Goal: Task Accomplishment & Management: Use online tool/utility

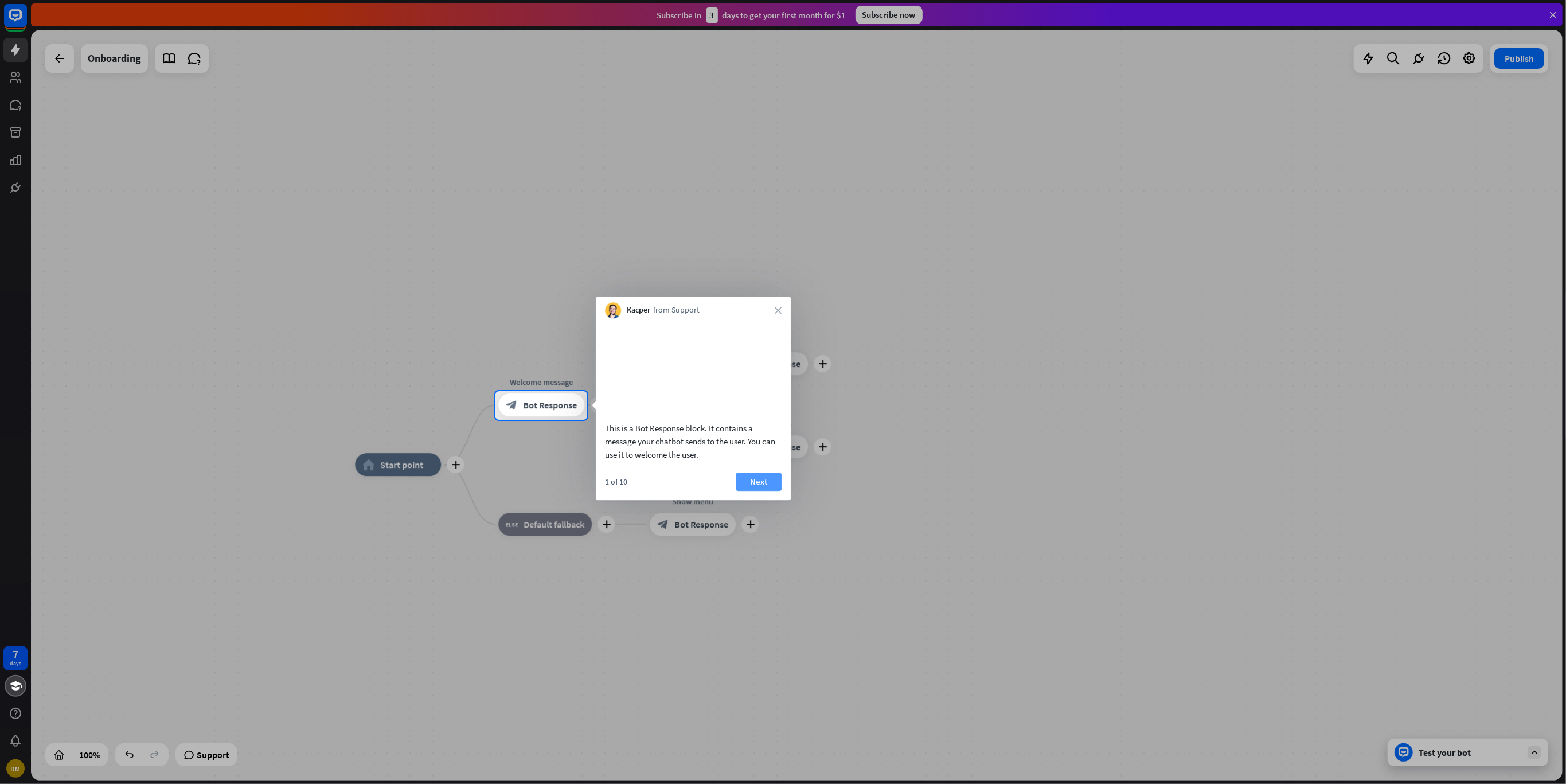
click at [757, 491] on button "Next" at bounding box center [758, 481] width 46 height 18
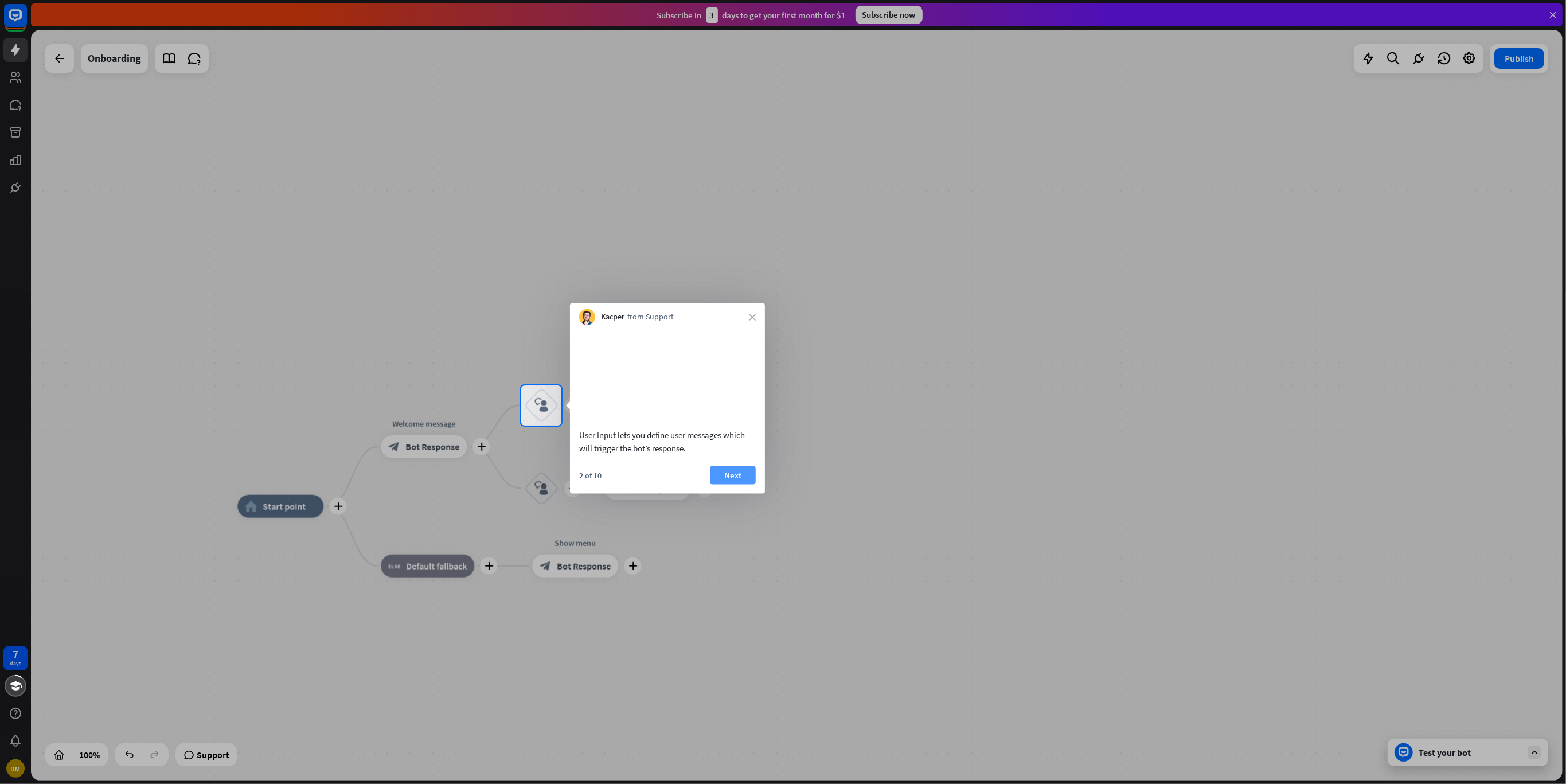
click at [726, 484] on button "Next" at bounding box center [732, 475] width 46 height 18
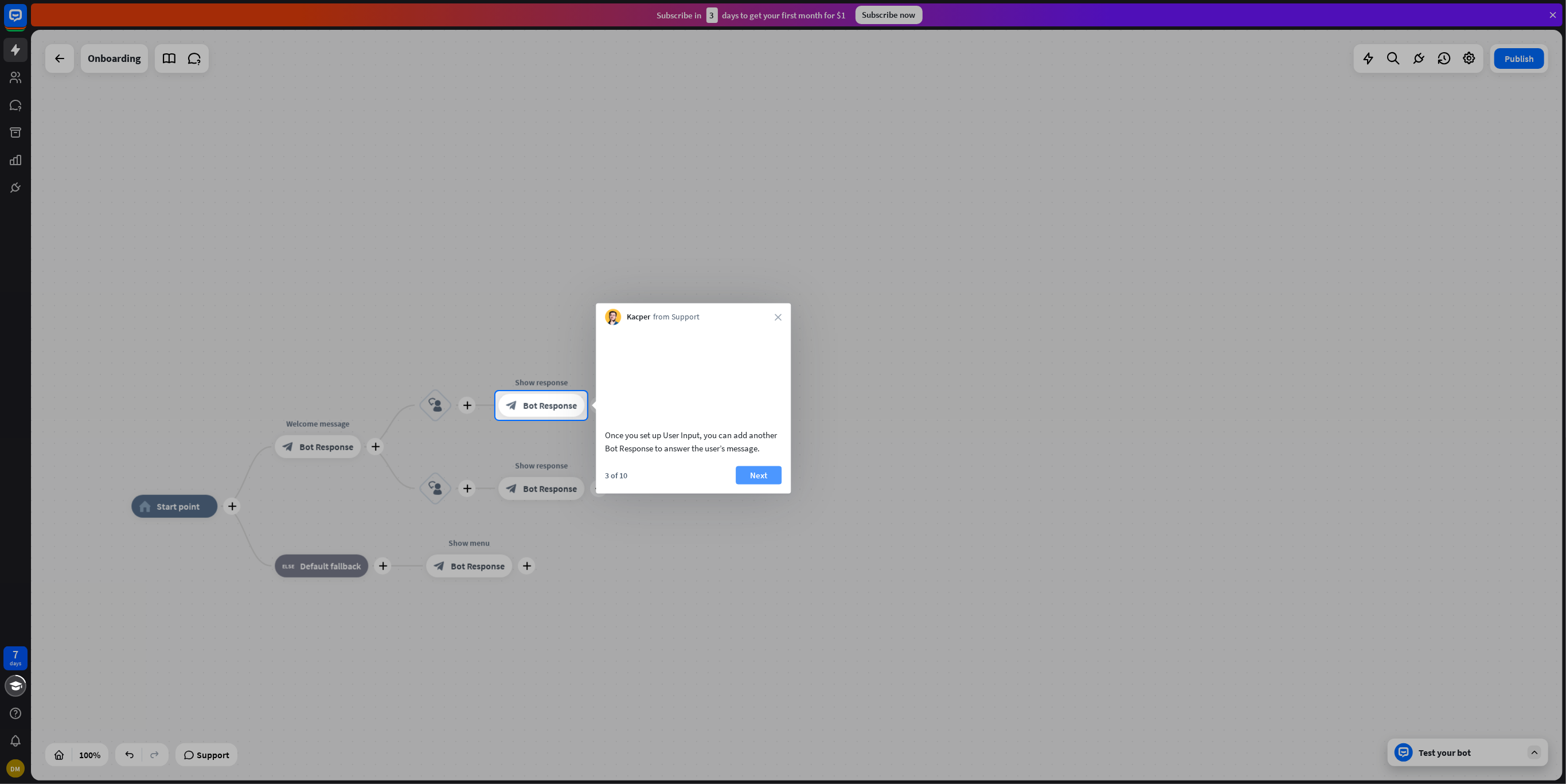
click at [754, 484] on button "Next" at bounding box center [758, 475] width 46 height 18
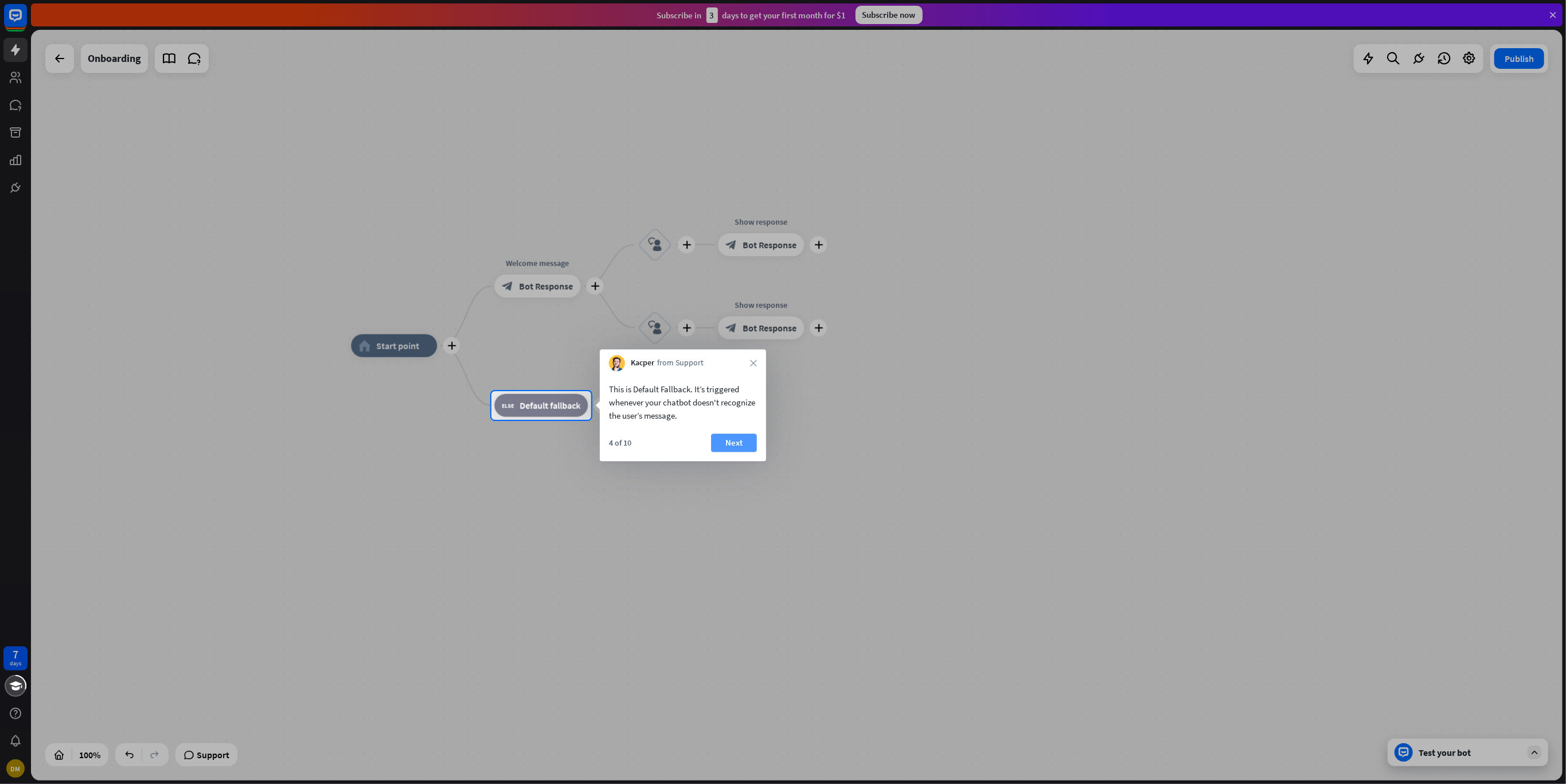
click at [735, 440] on button "Next" at bounding box center [733, 442] width 46 height 18
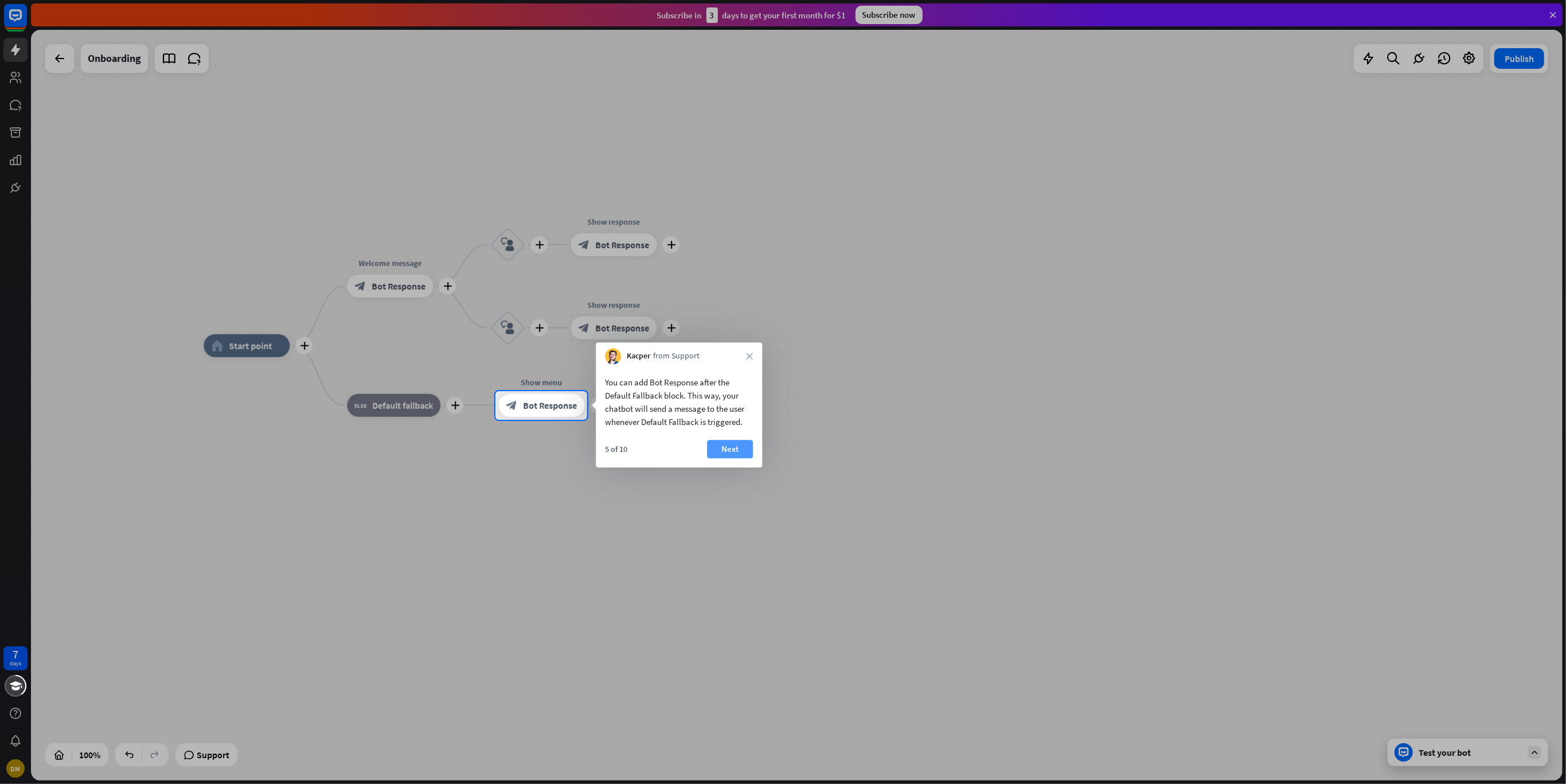
click at [729, 455] on button "Next" at bounding box center [730, 449] width 46 height 18
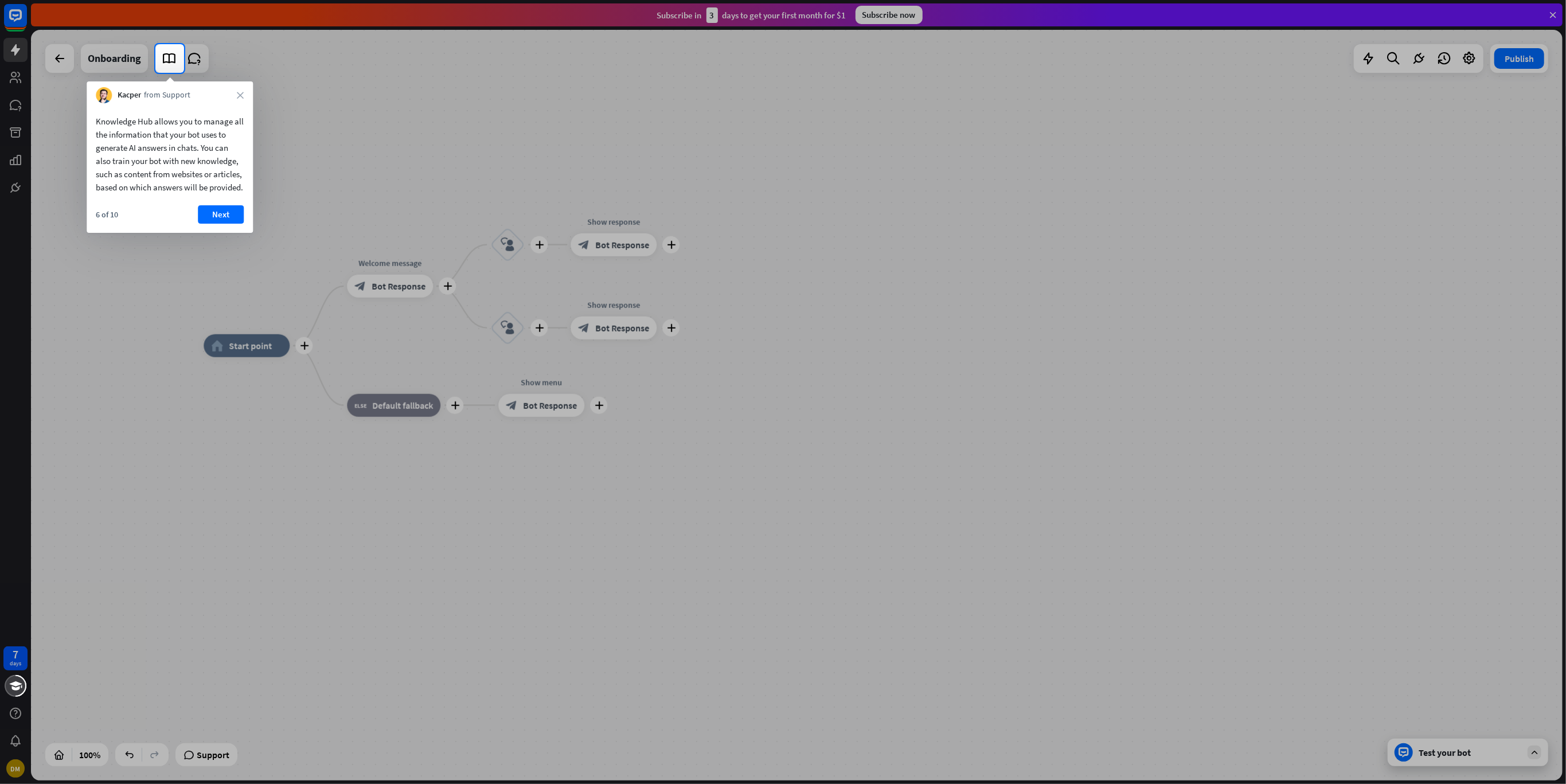
click at [206, 233] on div "6 of 10 Next" at bounding box center [169, 219] width 167 height 27
click at [209, 224] on button "Next" at bounding box center [220, 214] width 46 height 18
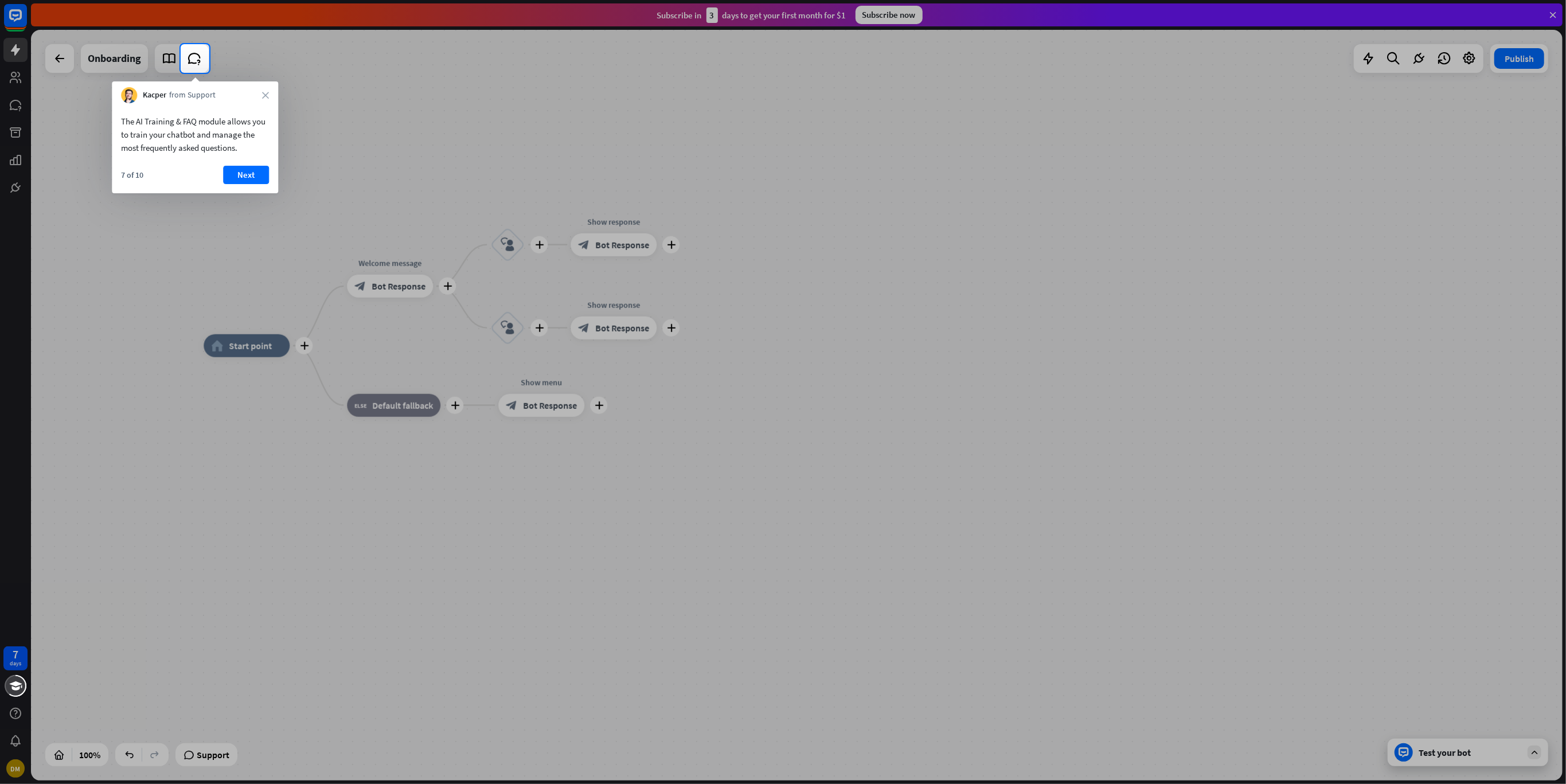
drag, startPoint x: 147, startPoint y: 195, endPoint x: 233, endPoint y: 150, distance: 97.1
click at [254, 194] on div at bounding box center [783, 428] width 1566 height 711
click at [243, 164] on div "The AI Training & FAQ module allows you to train your chatbot and manage the mo…" at bounding box center [194, 148] width 167 height 90
click at [243, 169] on button "Next" at bounding box center [245, 175] width 46 height 18
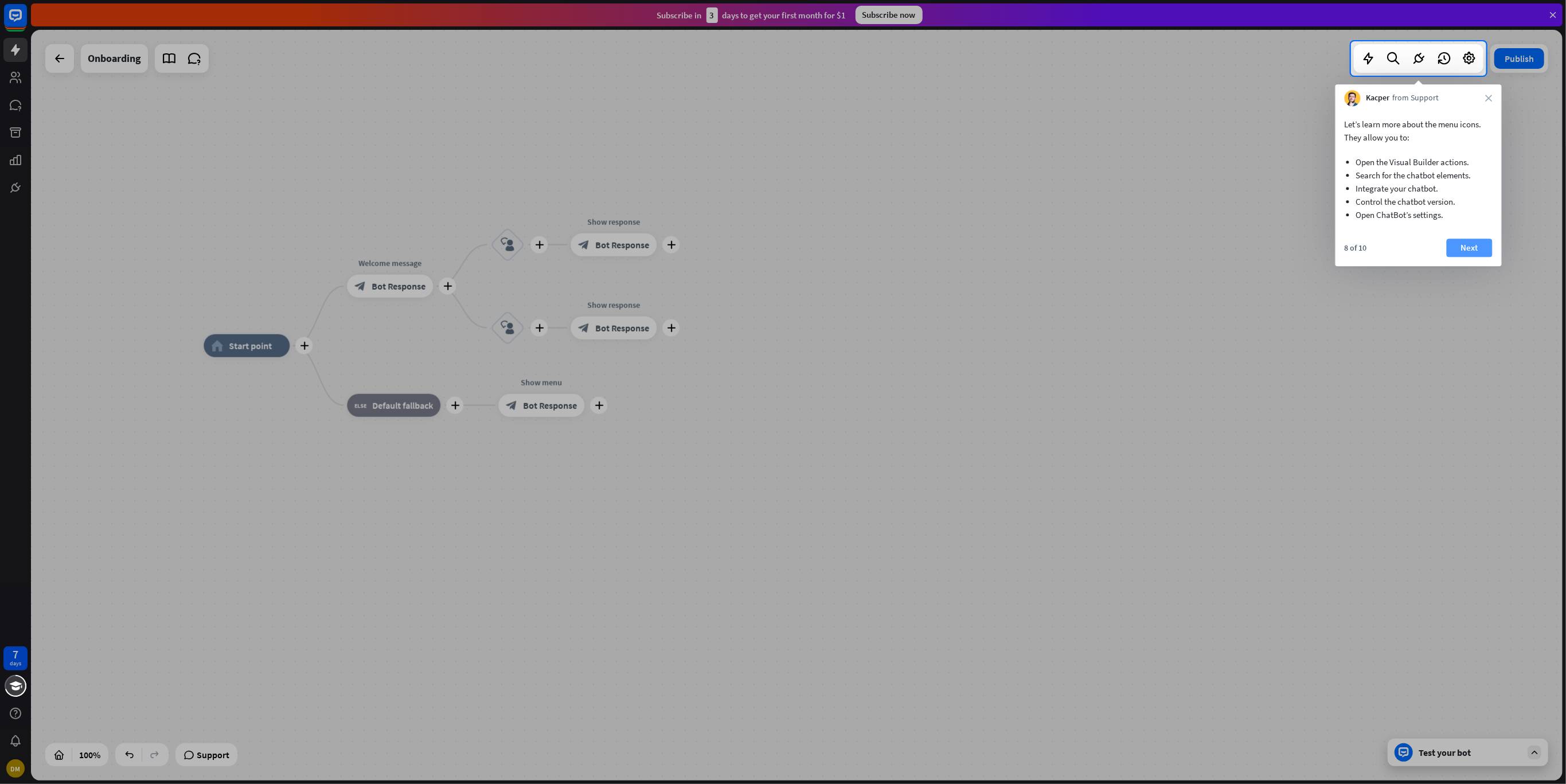
click at [1471, 255] on button "Next" at bounding box center [1469, 248] width 46 height 18
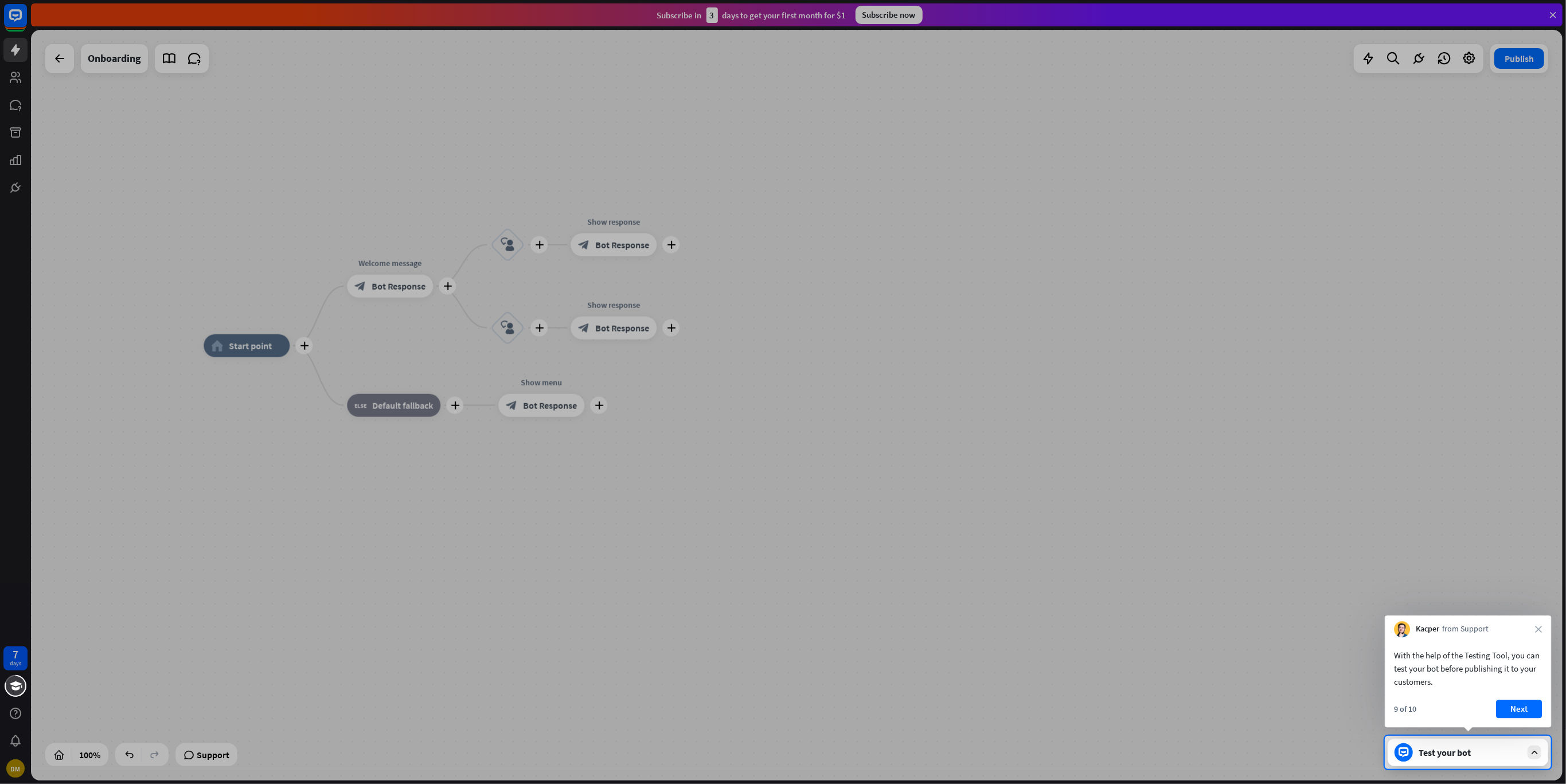
click at [1519, 704] on button "Next" at bounding box center [1518, 709] width 46 height 18
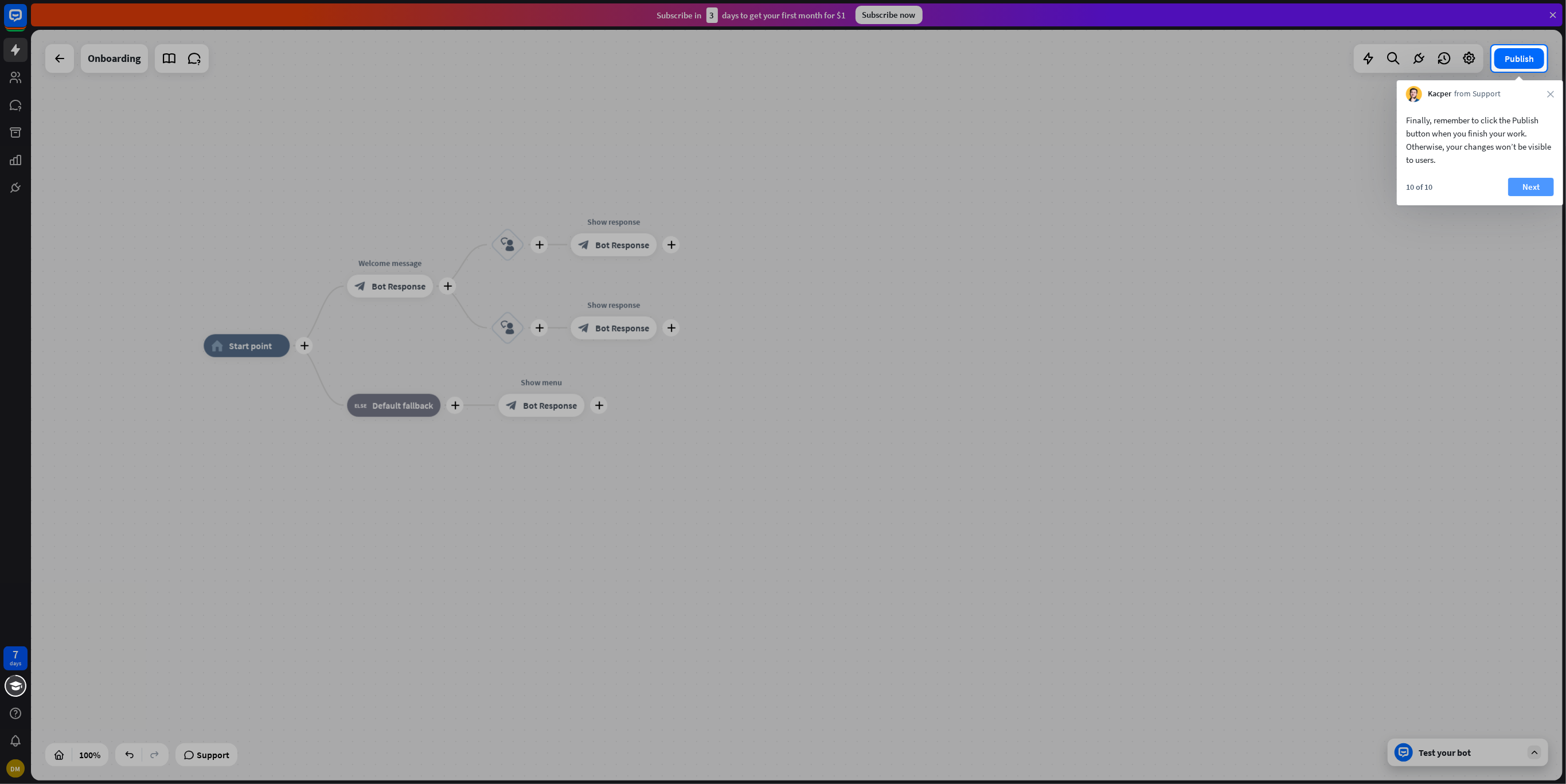
click at [1529, 192] on button "Next" at bounding box center [1530, 186] width 46 height 18
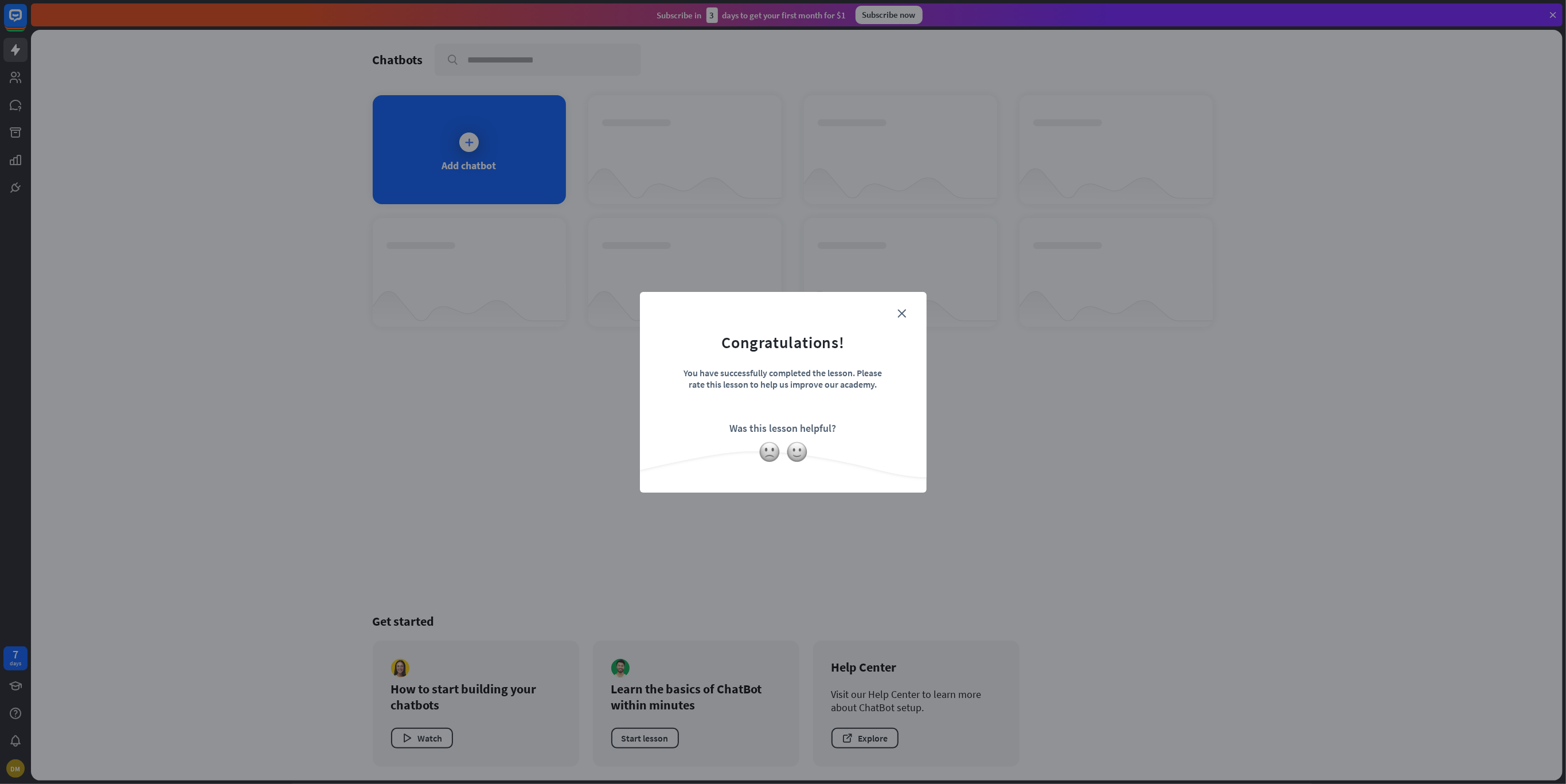
click at [906, 307] on form "Congratulations! You have successfully completed the lesson. Please rate this l…" at bounding box center [783, 375] width 258 height 137
click at [906, 307] on form "Congratulations! You have successfully completed the lesson. Please rate this l…" at bounding box center [783, 375] width 258 height 137
click at [904, 310] on icon "close" at bounding box center [902, 313] width 9 height 9
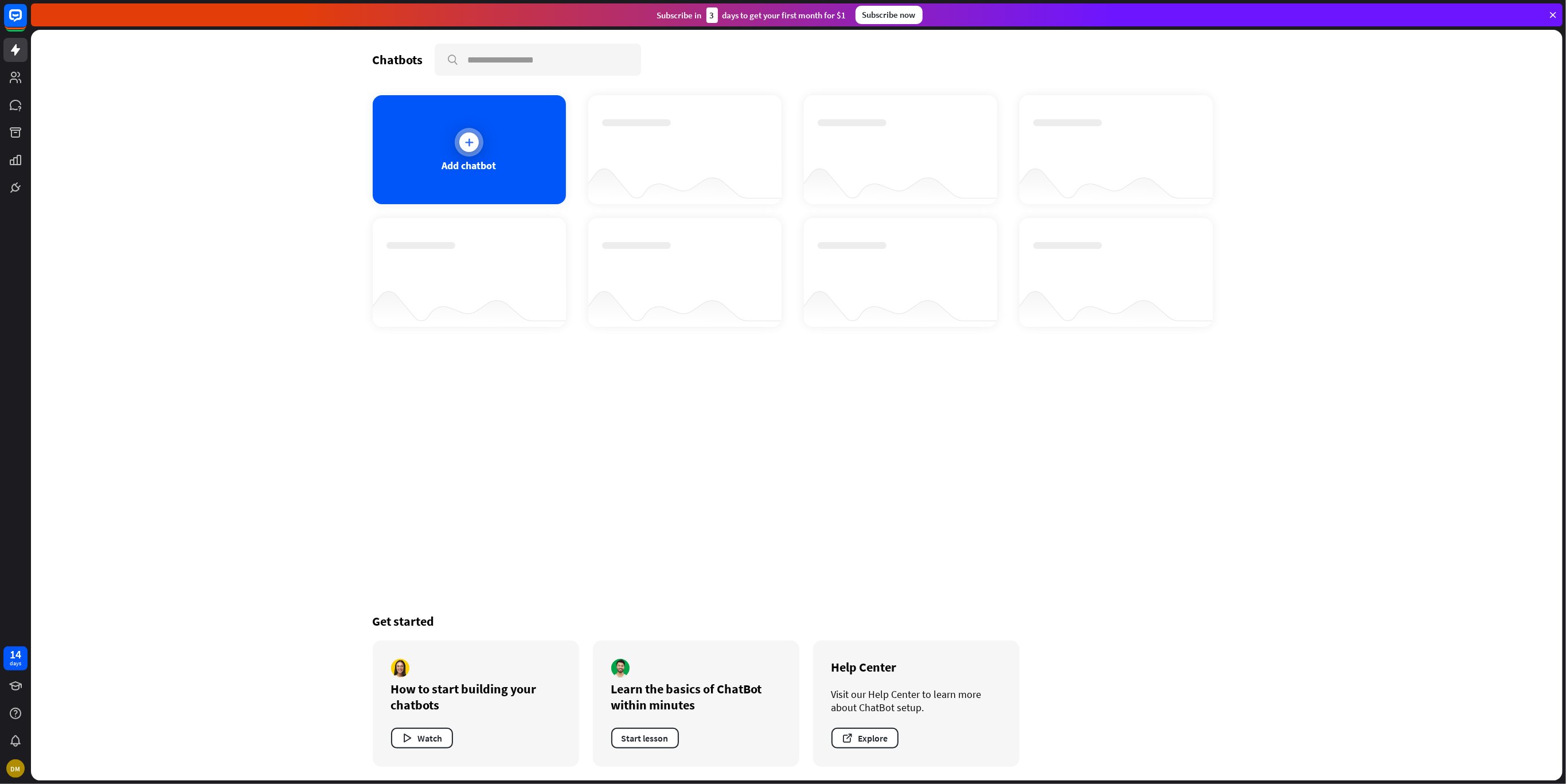
click at [473, 143] on icon at bounding box center [469, 142] width 12 height 12
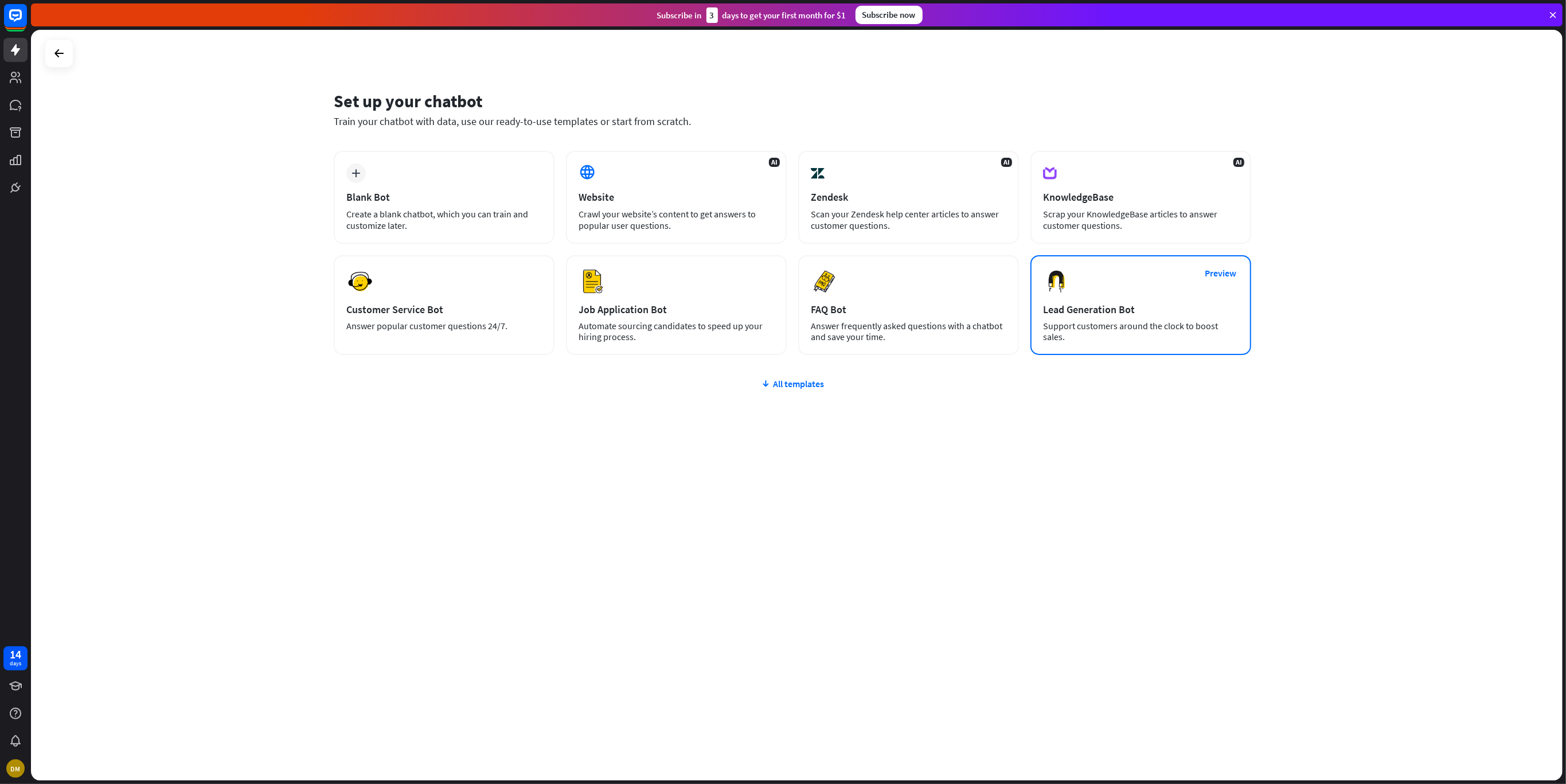
click at [1189, 303] on div "Lead Generation Bot" at bounding box center [1140, 309] width 195 height 13
